Goal: Information Seeking & Learning: Find specific page/section

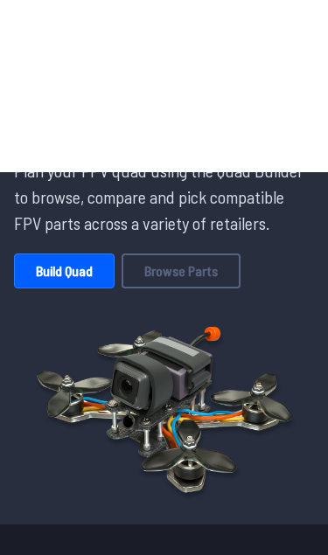
scroll to position [56, 0]
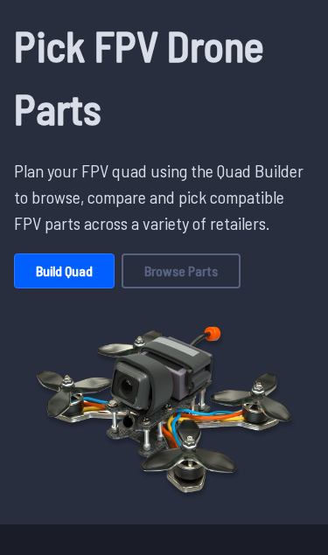
click at [205, 262] on link "Browse Parts" at bounding box center [180, 270] width 119 height 35
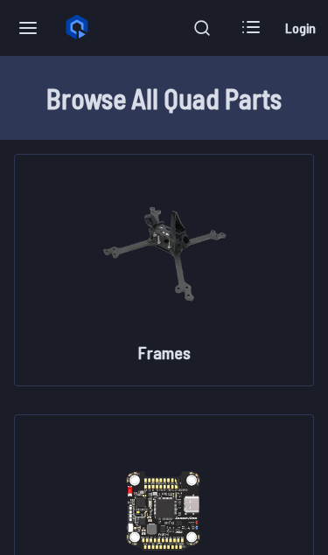
click at [270, 321] on div "Frames" at bounding box center [164, 270] width 300 height 232
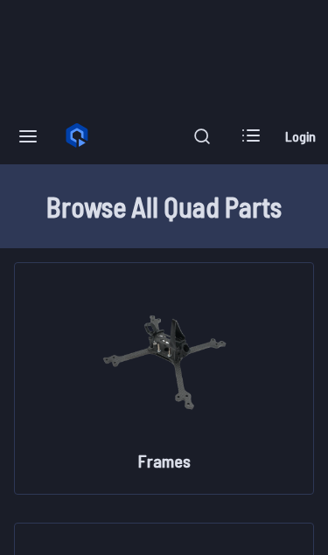
scroll to position [108, 0]
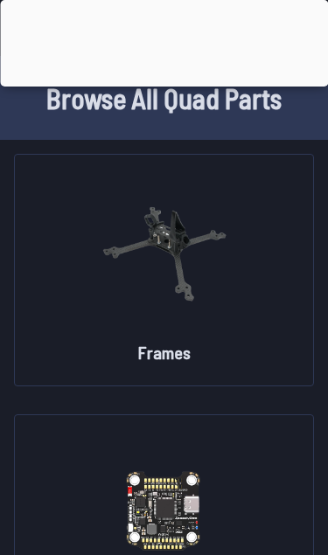
click at [159, 82] on div at bounding box center [164, 82] width 328 height 0
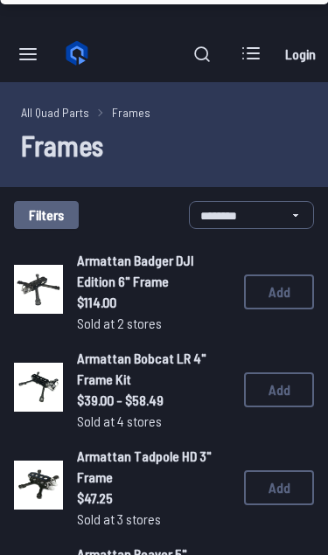
click at [218, 59] on label at bounding box center [202, 54] width 42 height 35
type input "****"
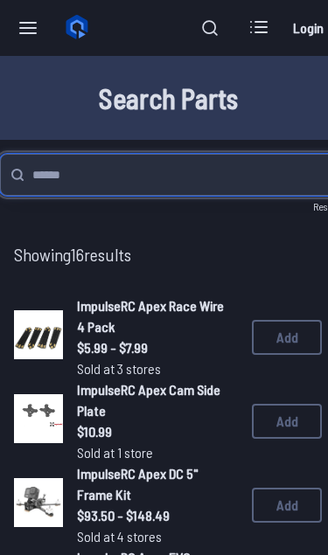
click at [120, 169] on input "search" at bounding box center [167, 175] width 335 height 42
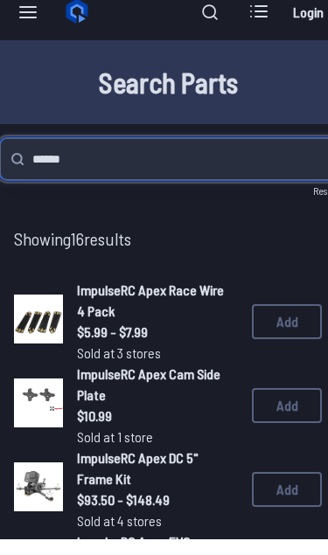
type input "******"
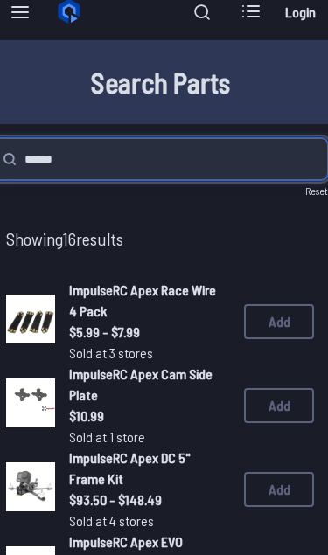
click at [235, 152] on input "******" at bounding box center [159, 159] width 335 height 42
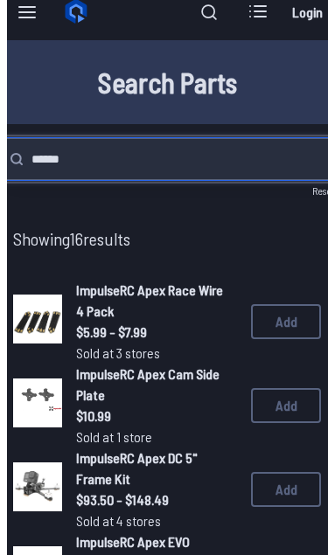
scroll to position [16, 1]
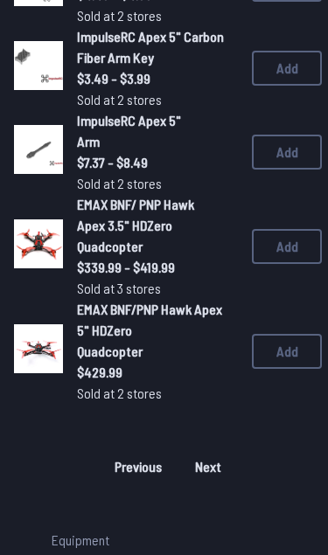
scroll to position [1297, 0]
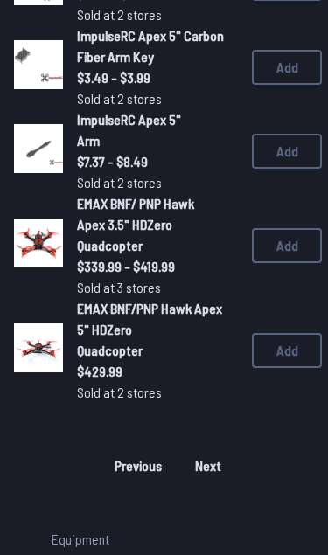
click at [218, 480] on div "Previous 1 Next" at bounding box center [168, 466] width 308 height 28
click at [217, 480] on div "Previous 1 Next" at bounding box center [168, 466] width 308 height 28
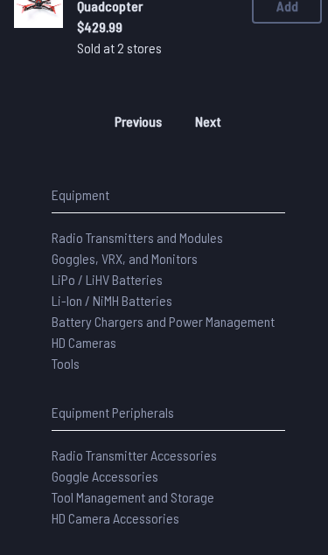
scroll to position [1642, 0]
click at [217, 135] on div "Previous 1 Next" at bounding box center [168, 121] width 308 height 28
click at [154, 135] on div "Previous 1 Next" at bounding box center [168, 121] width 308 height 28
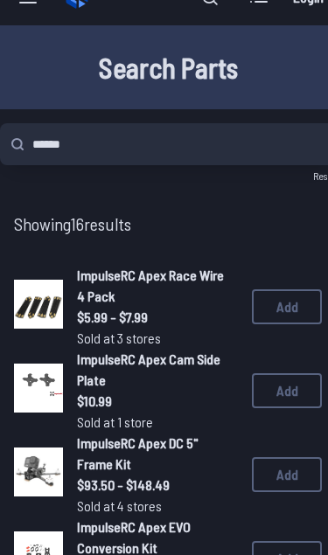
scroll to position [0, 0]
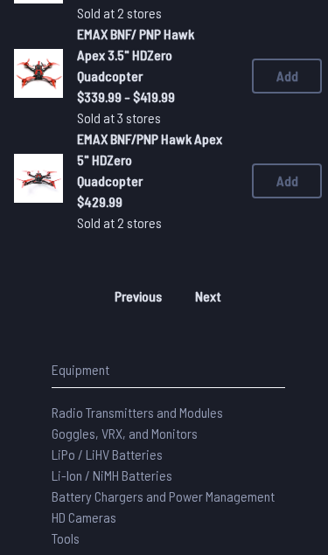
scroll to position [1482, 0]
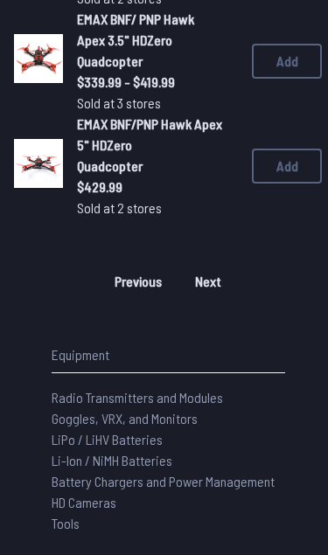
click at [218, 295] on div "Previous 1 Next" at bounding box center [168, 281] width 308 height 28
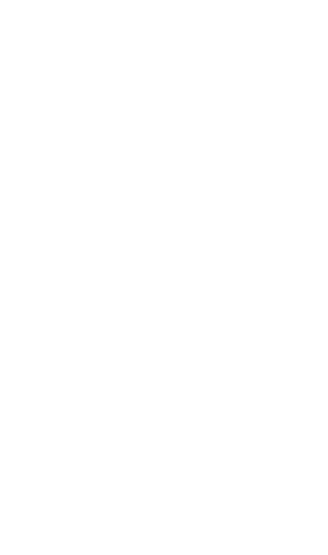
scroll to position [0, 0]
